Goal: Information Seeking & Learning: Learn about a topic

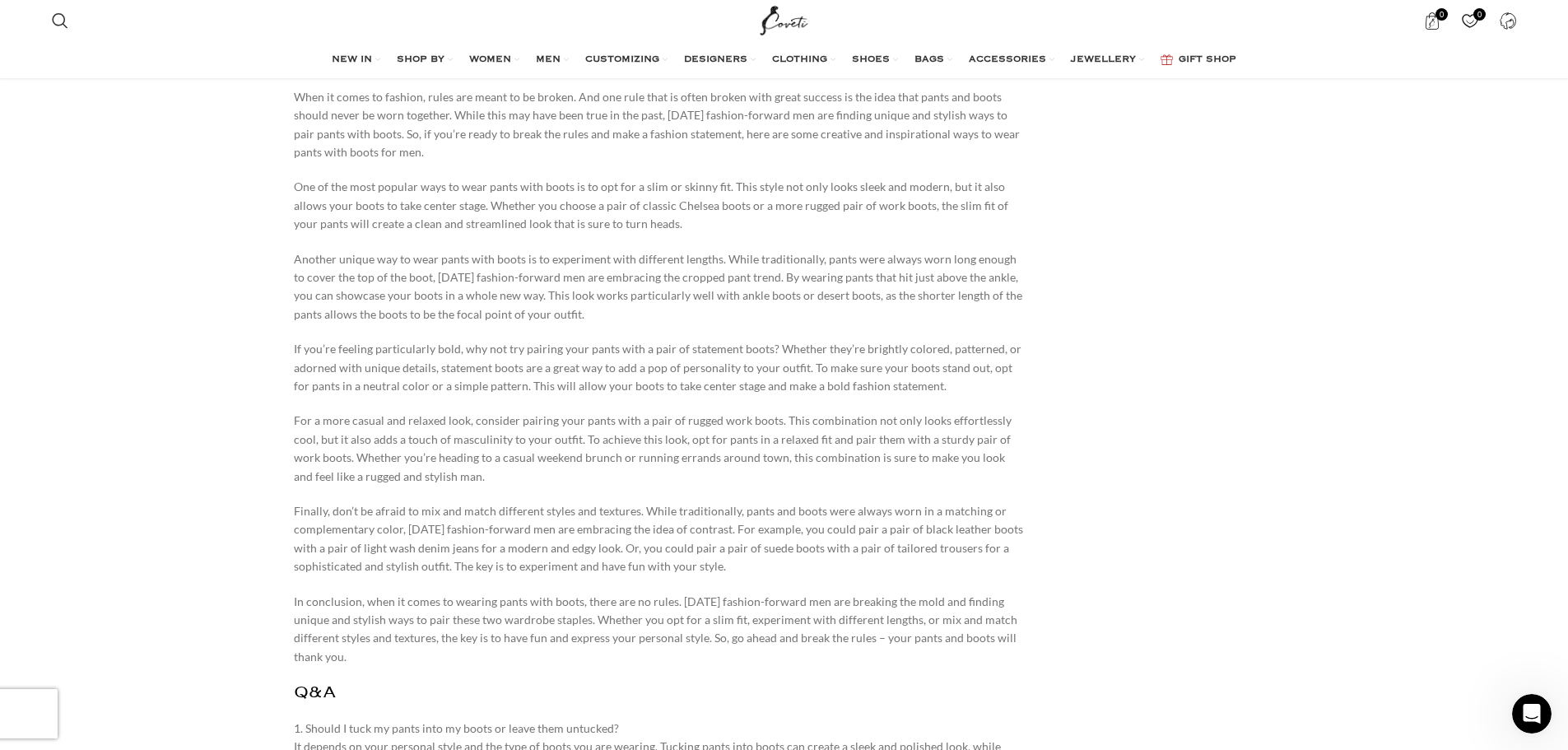
scroll to position [7739, 0]
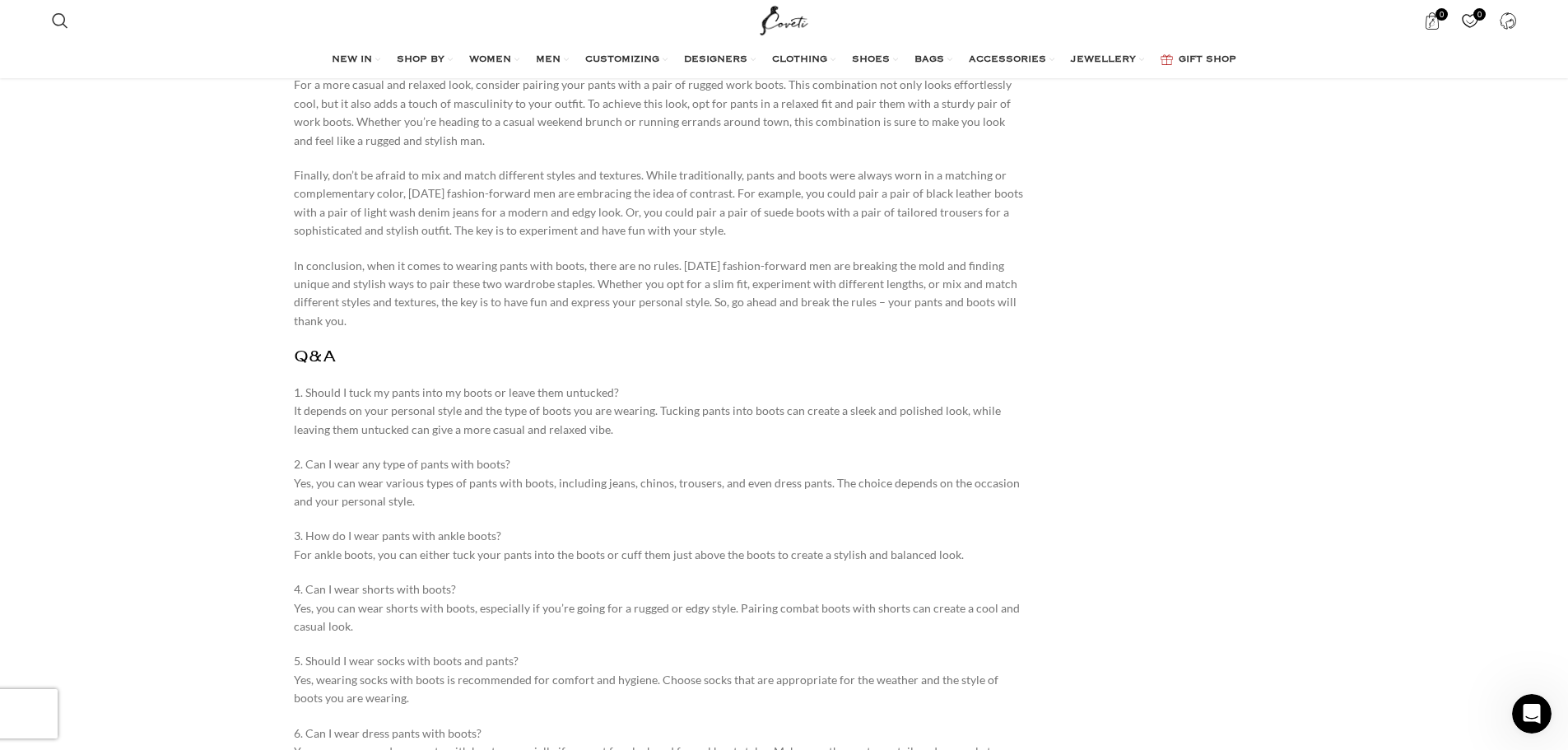
drag, startPoint x: 565, startPoint y: 282, endPoint x: 471, endPoint y: 31, distance: 268.0
click at [565, 383] on p "1. Should I tuck my pants into my boots or leave them untucked? It depends on y…" at bounding box center [659, 411] width 731 height 55
